Goal: Information Seeking & Learning: Learn about a topic

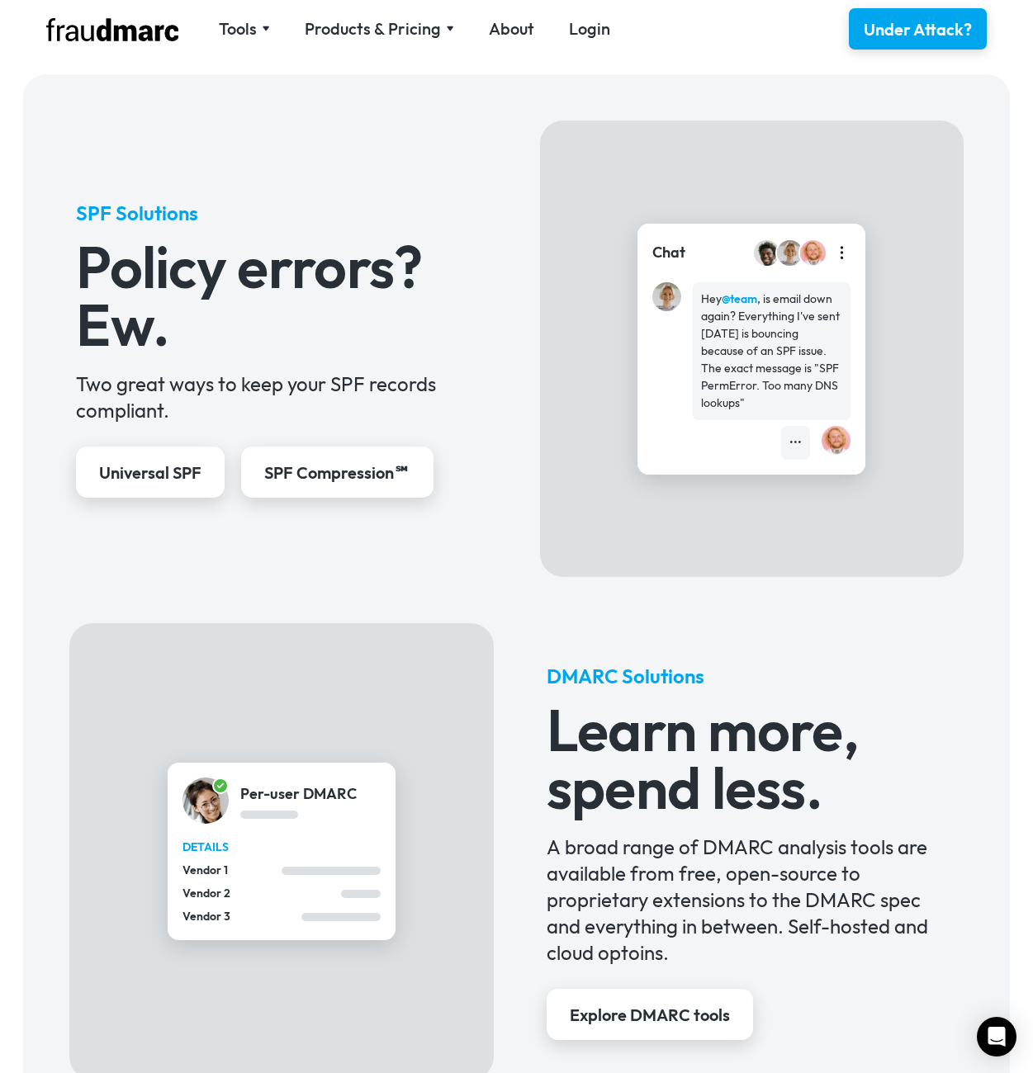
scroll to position [198, 0]
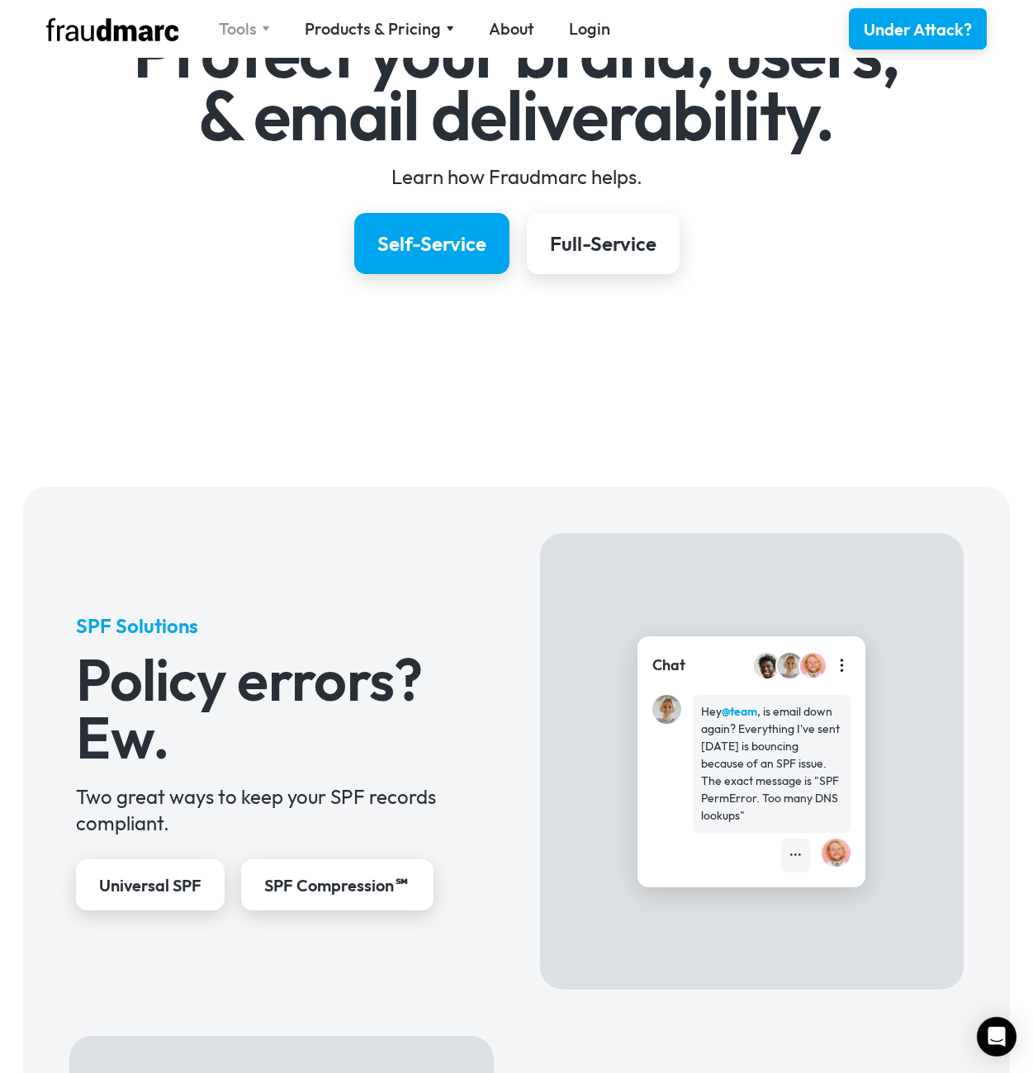
click at [266, 23] on div "Tools" at bounding box center [244, 28] width 51 height 23
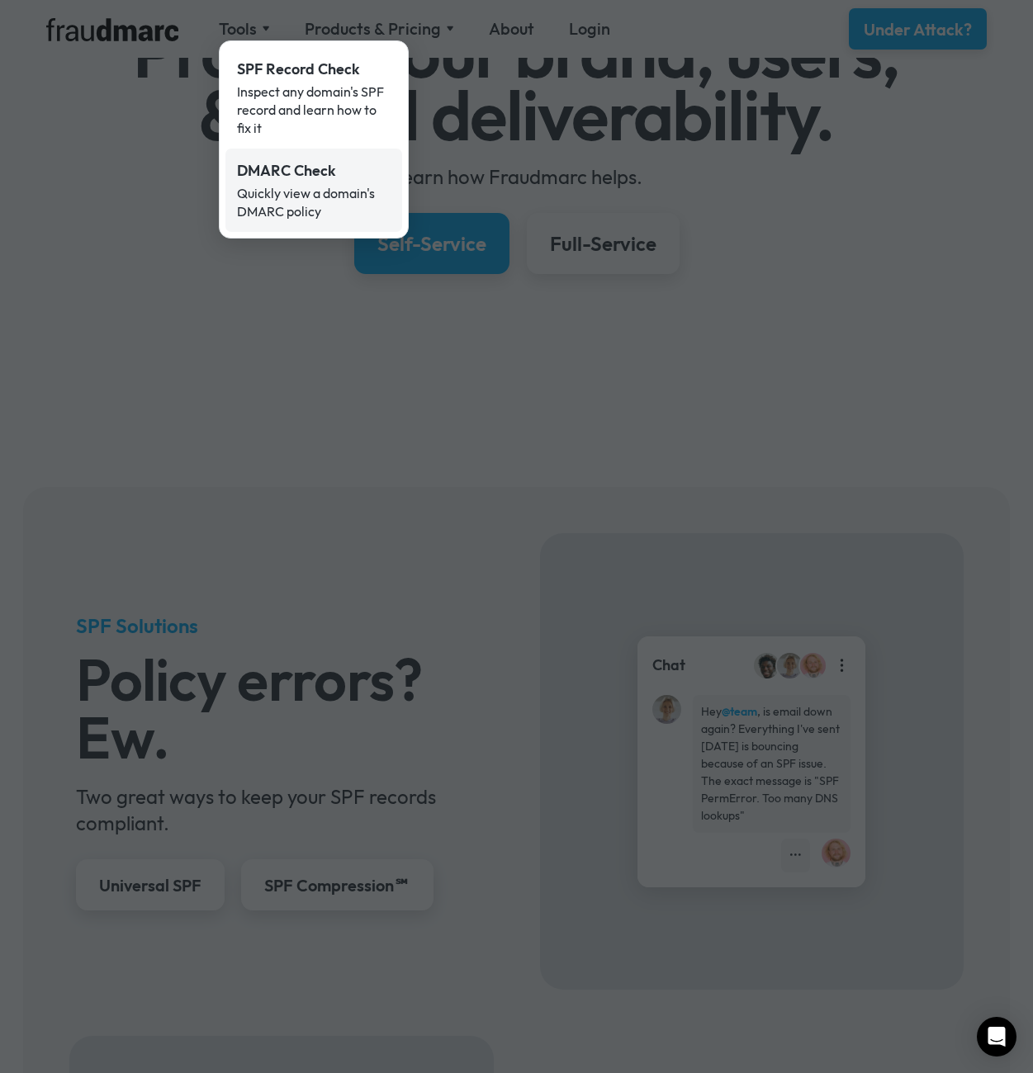
click at [296, 173] on div "DMARC Check" at bounding box center [314, 170] width 154 height 21
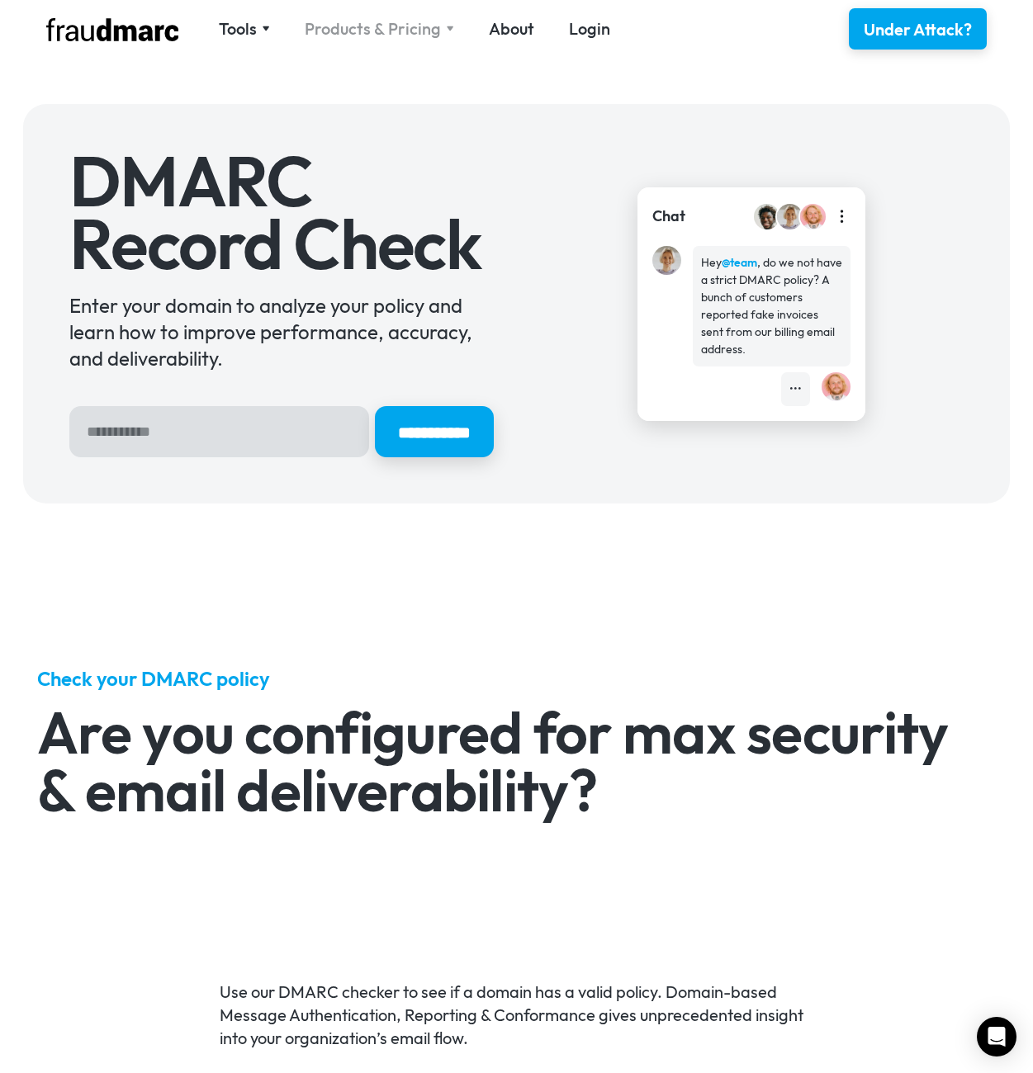
click at [419, 37] on div "Products & Pricing" at bounding box center [373, 28] width 136 height 23
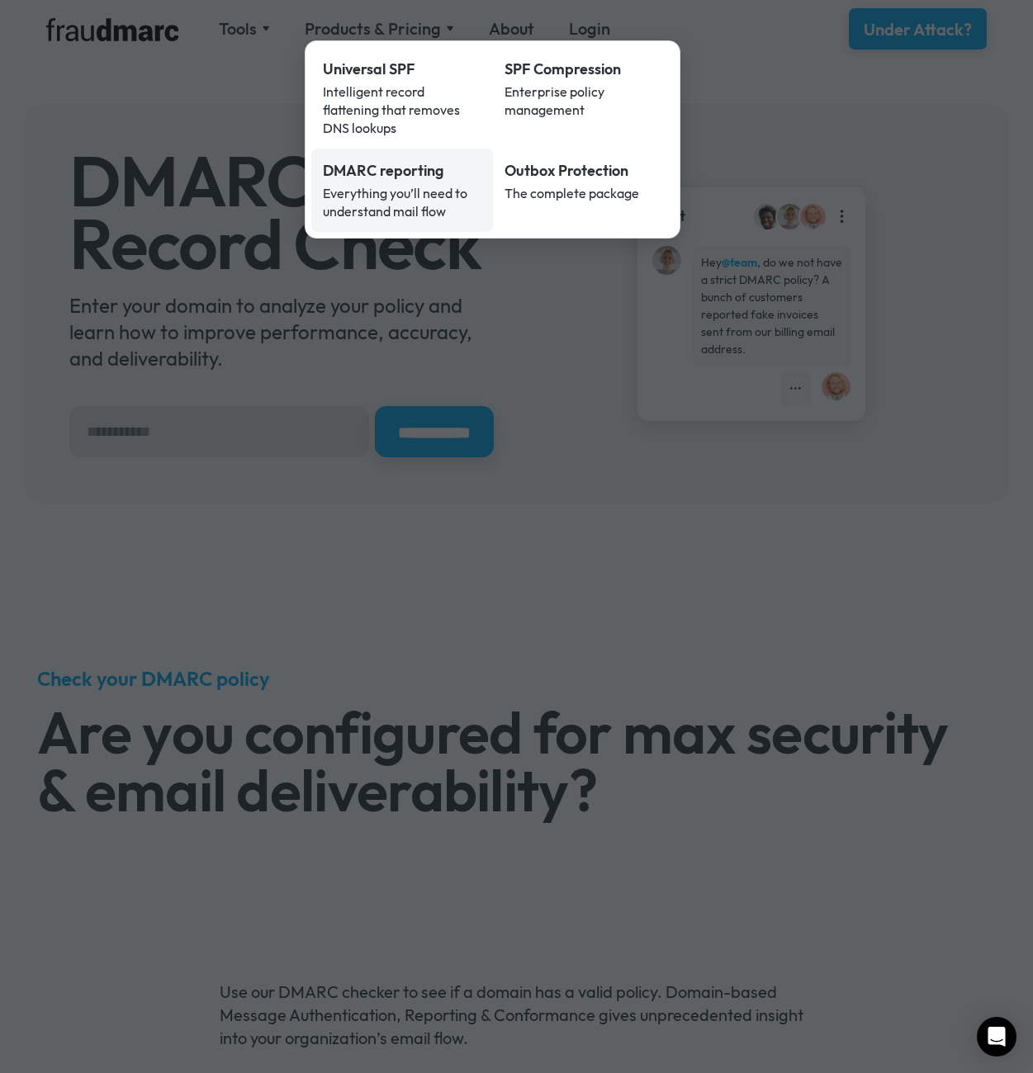
click at [395, 160] on div "DMARC reporting" at bounding box center [402, 170] width 159 height 21
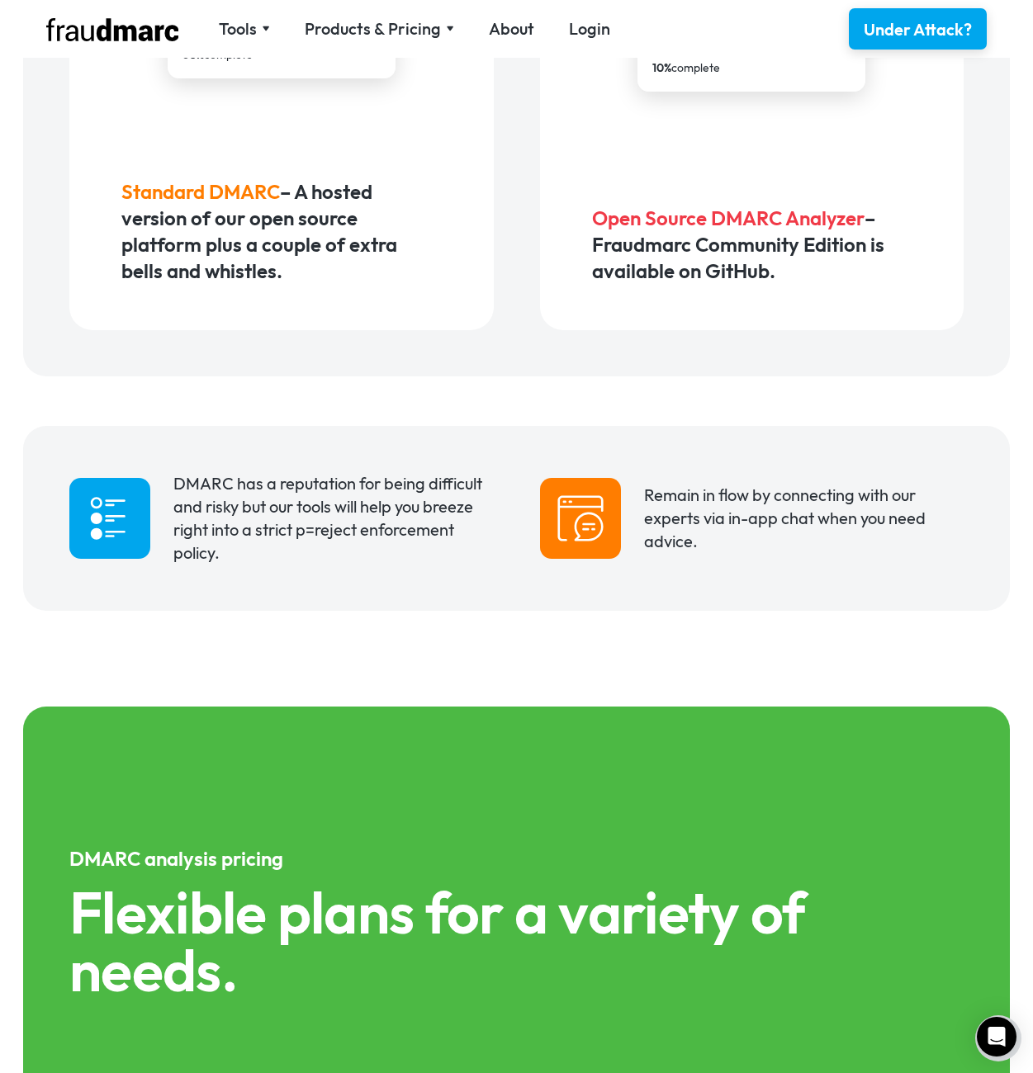
scroll to position [991, 0]
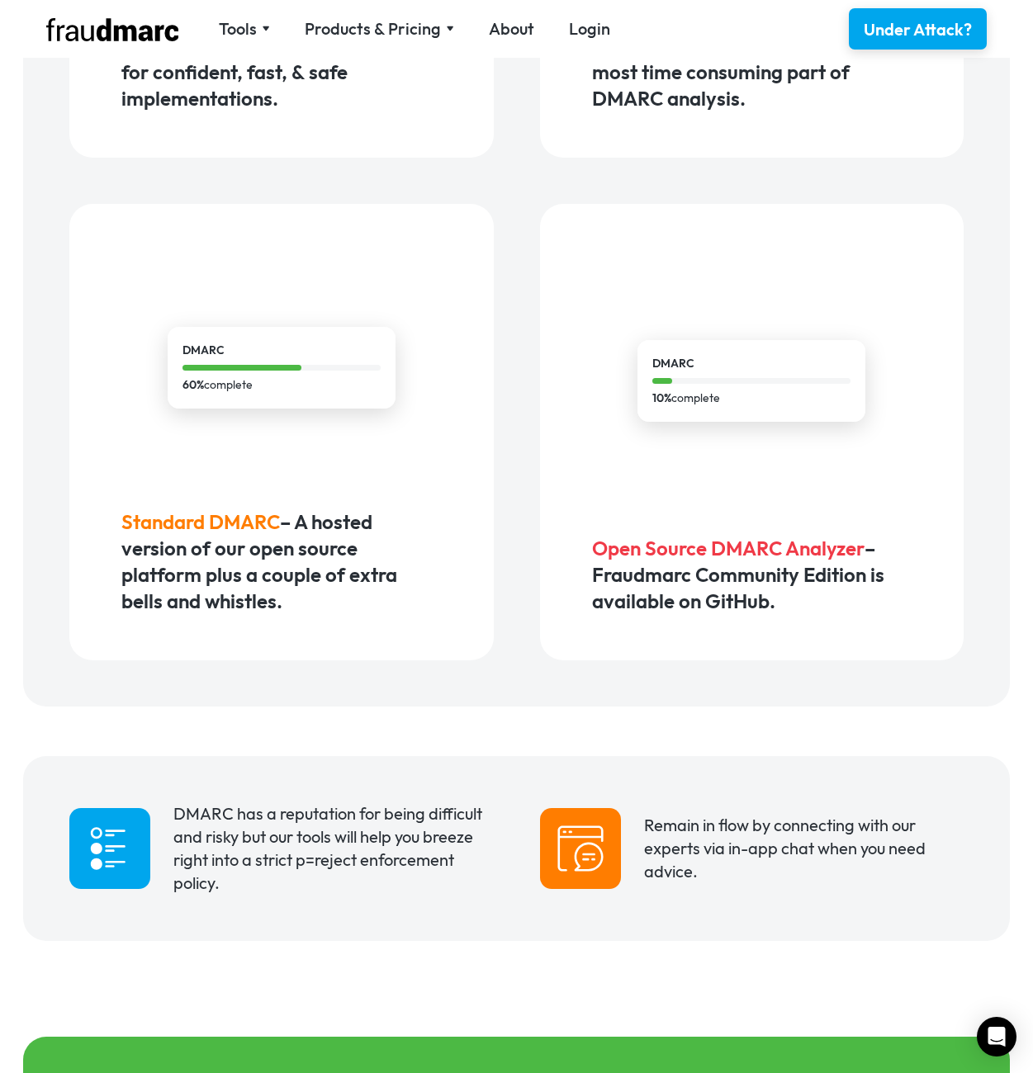
click at [778, 422] on div "DMARC 10% complete" at bounding box center [751, 381] width 228 height 82
click at [654, 561] on span "Open Source DMARC Analyzer" at bounding box center [728, 548] width 272 height 25
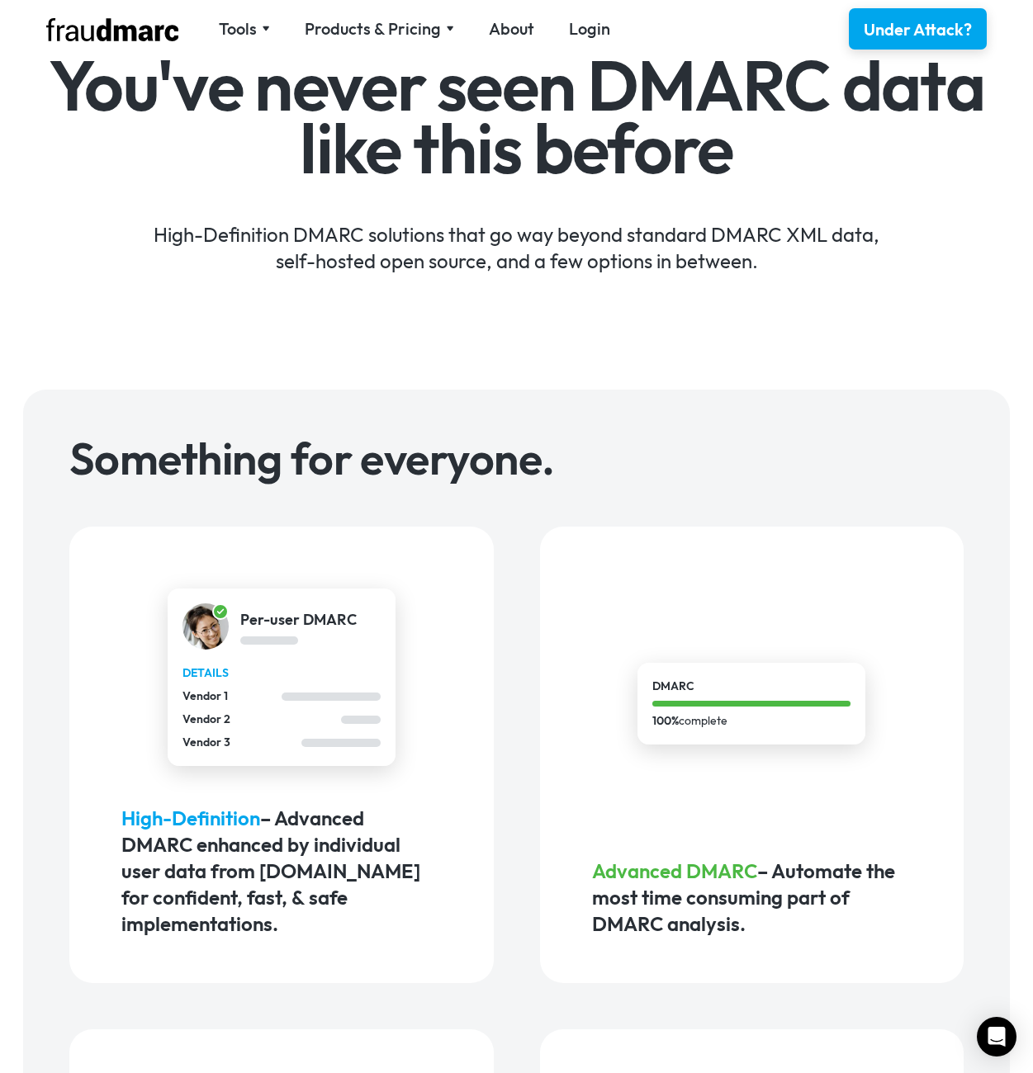
scroll to position [0, 0]
